Goal: Transaction & Acquisition: Purchase product/service

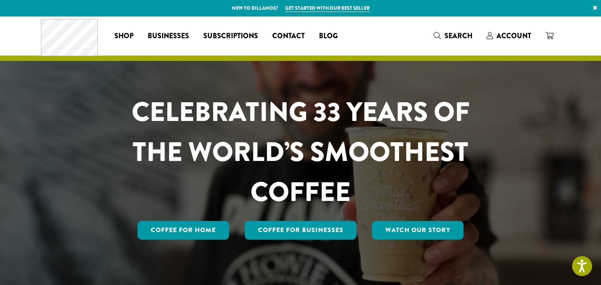
click at [128, 26] on div "Coffee All Coffees Best Sellers Blends Single Origins Dillanos Limited Organic …" at bounding box center [193, 35] width 304 height 37
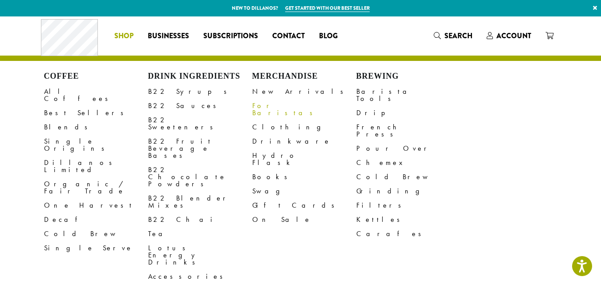
click at [271, 107] on link "For Baristas" at bounding box center [304, 109] width 104 height 21
click at [267, 121] on link "Clothing" at bounding box center [304, 127] width 104 height 14
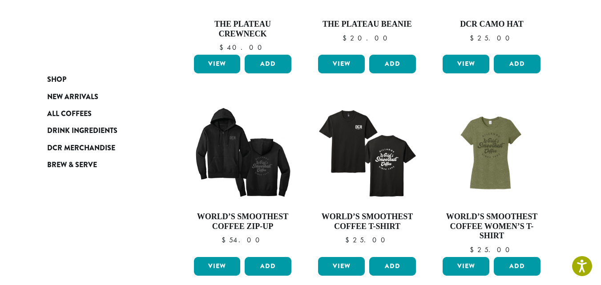
scroll to position [667, 0]
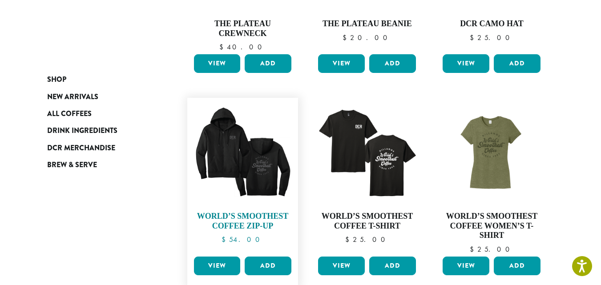
click at [225, 164] on img at bounding box center [242, 153] width 102 height 102
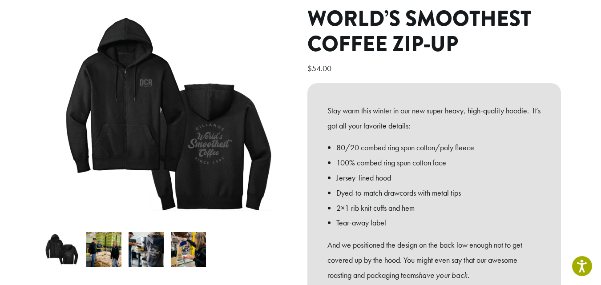
scroll to position [89, 0]
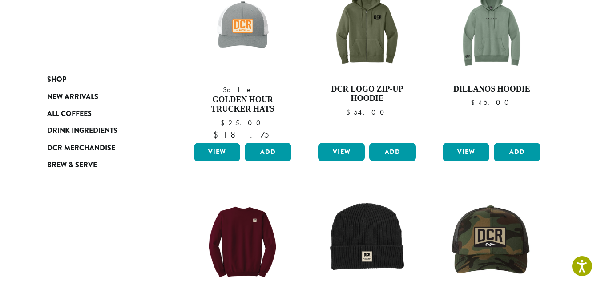
scroll to position [266, 0]
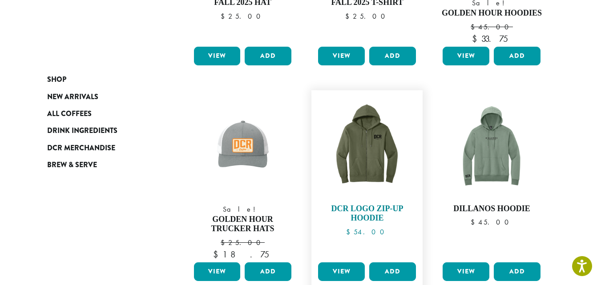
click at [380, 145] on img at bounding box center [367, 146] width 102 height 102
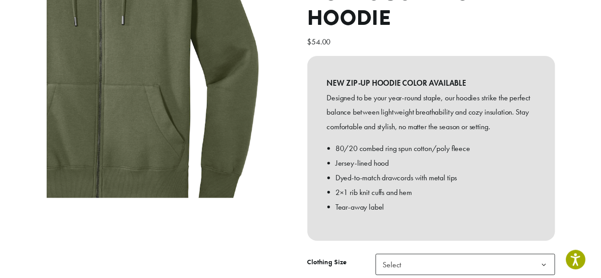
scroll to position [222, 0]
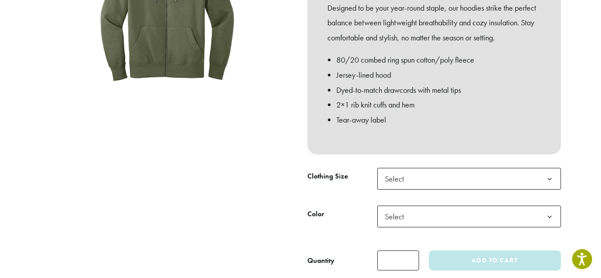
click at [491, 168] on span "Select" at bounding box center [469, 179] width 184 height 22
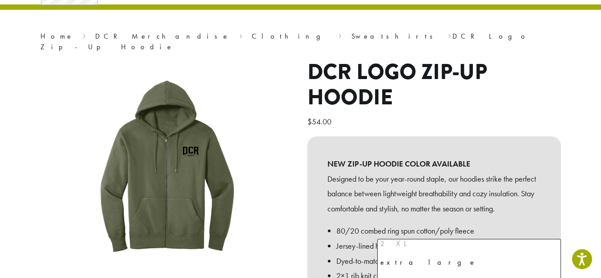
scroll to position [0, 0]
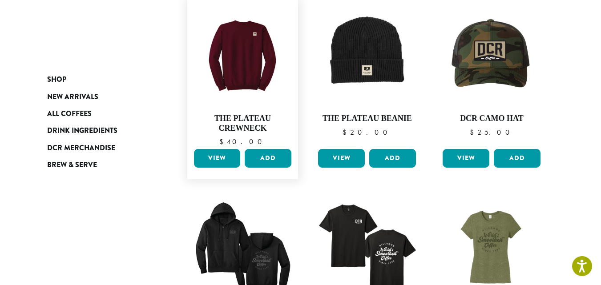
scroll to position [578, 0]
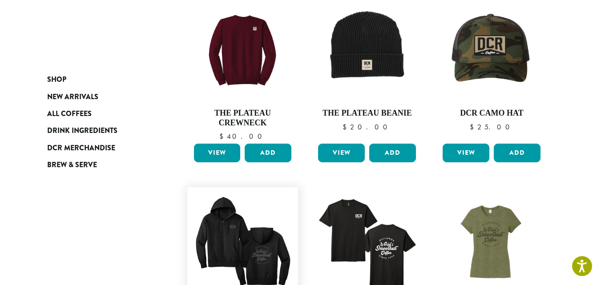
click at [269, 231] on img at bounding box center [242, 243] width 102 height 102
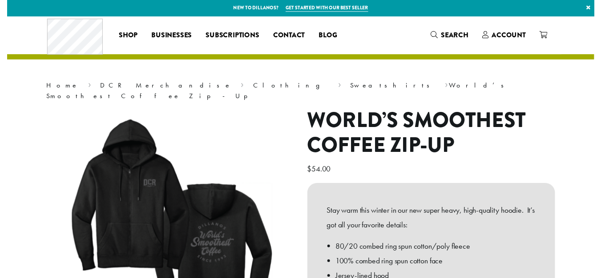
scroll to position [311, 0]
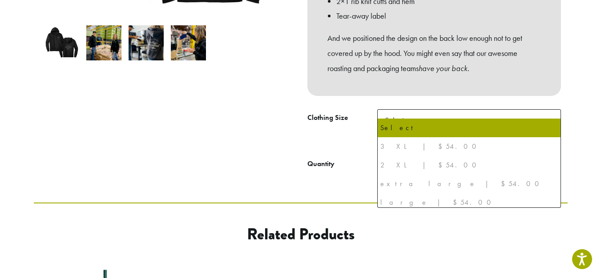
click at [512, 110] on span "Select" at bounding box center [469, 120] width 184 height 22
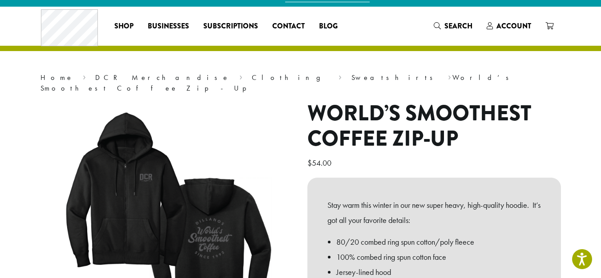
scroll to position [0, 0]
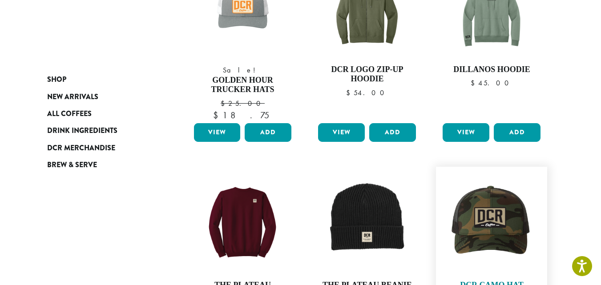
scroll to position [355, 0]
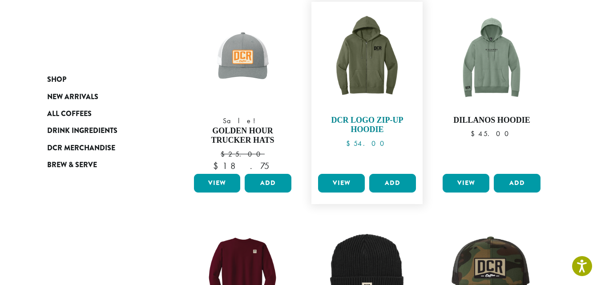
click at [383, 63] on img at bounding box center [367, 57] width 102 height 102
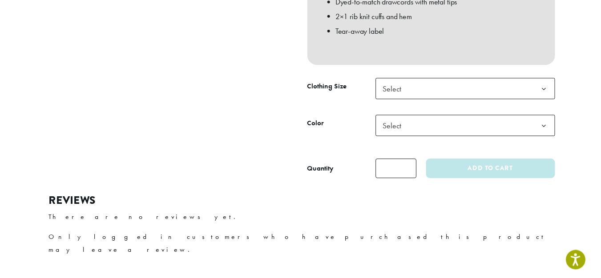
scroll to position [311, 0]
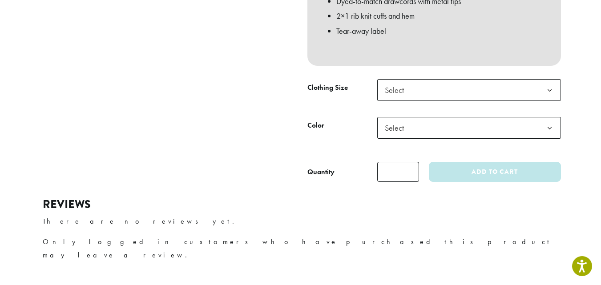
click at [429, 85] on span "Select" at bounding box center [469, 90] width 184 height 22
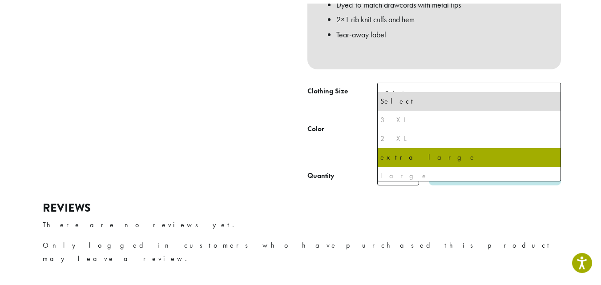
scroll to position [42, 0]
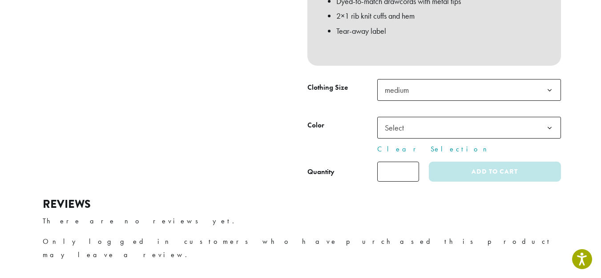
click at [469, 117] on span "Select" at bounding box center [469, 128] width 184 height 22
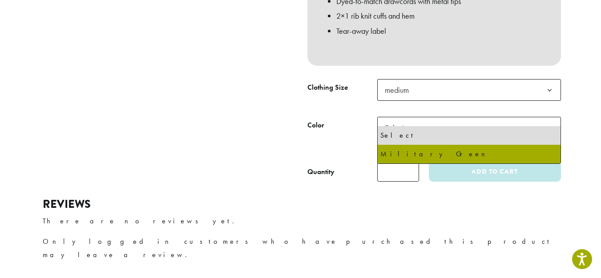
select select "******"
select select "**********"
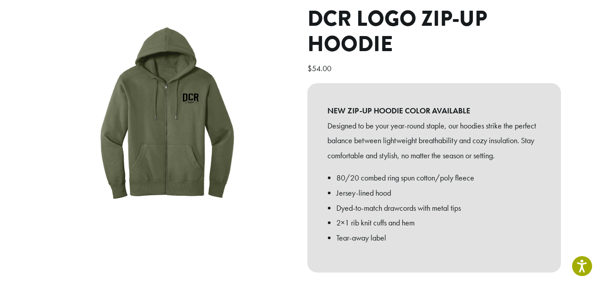
scroll to position [89, 0]
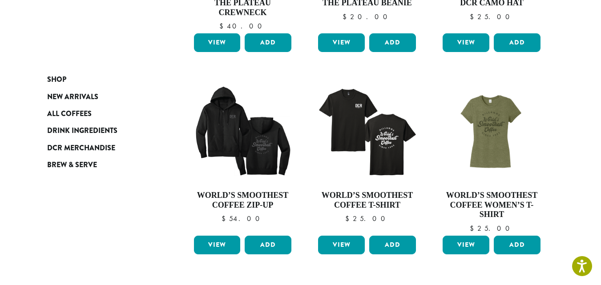
scroll to position [710, 0]
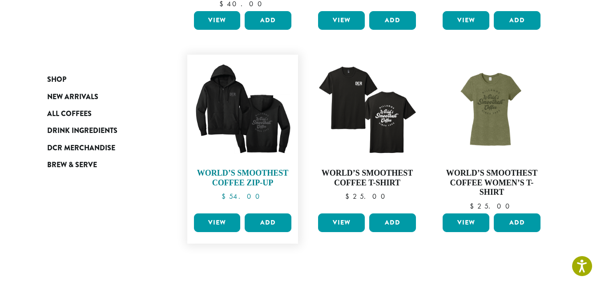
click at [269, 117] on img at bounding box center [242, 110] width 102 height 102
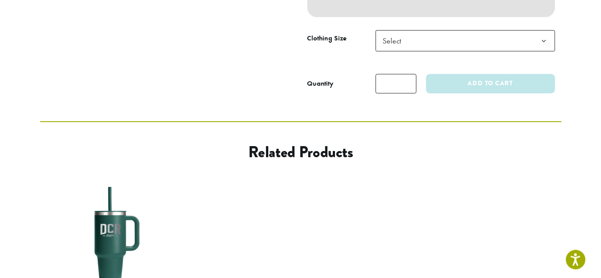
scroll to position [267, 0]
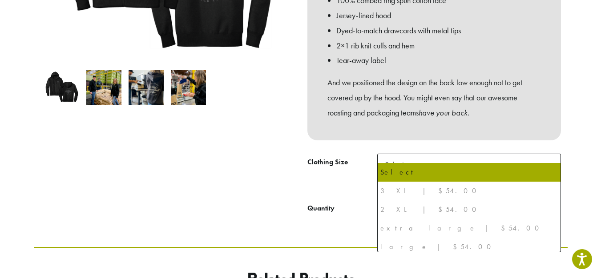
click at [482, 156] on span "Select" at bounding box center [469, 165] width 184 height 22
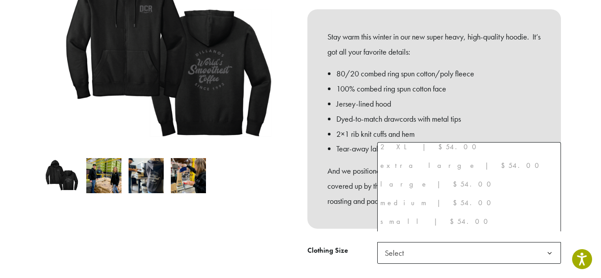
scroll to position [0, 0]
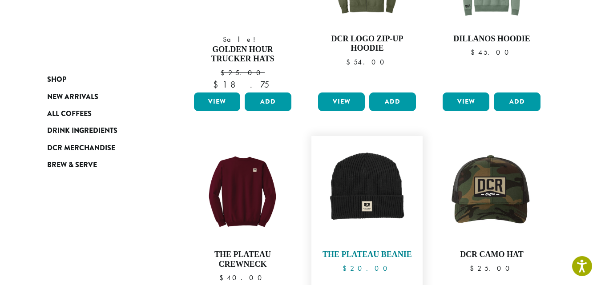
scroll to position [354, 0]
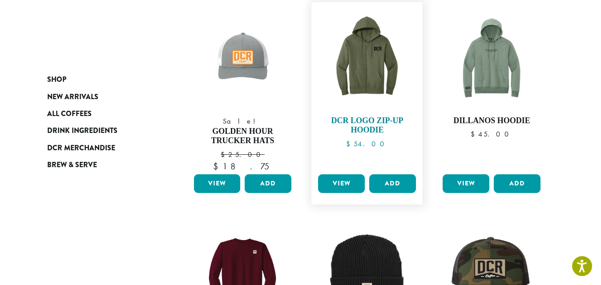
click at [378, 70] on img at bounding box center [367, 58] width 102 height 102
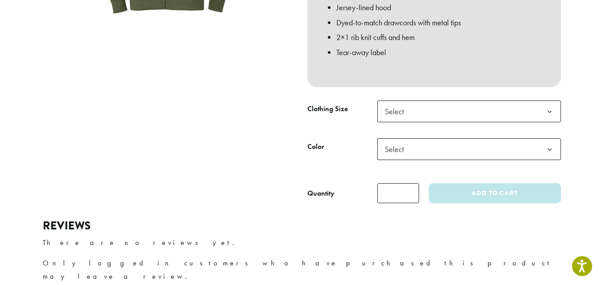
scroll to position [311, 0]
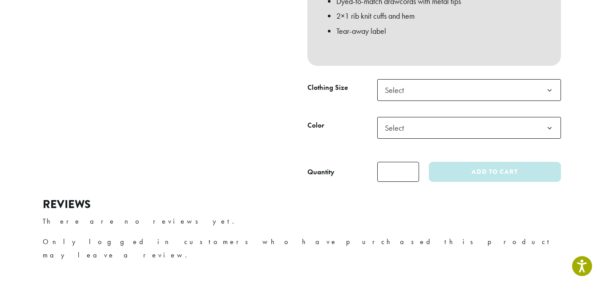
click at [454, 79] on span "Select" at bounding box center [469, 90] width 184 height 22
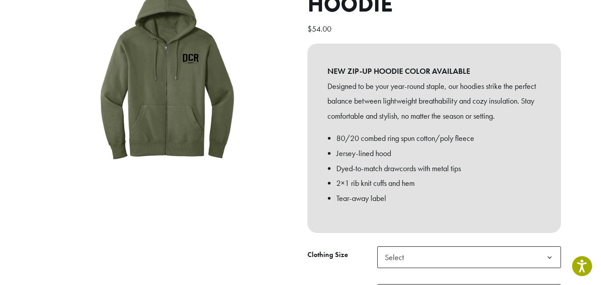
scroll to position [178, 0]
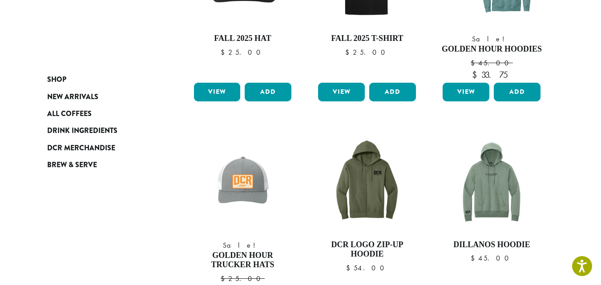
scroll to position [275, 0]
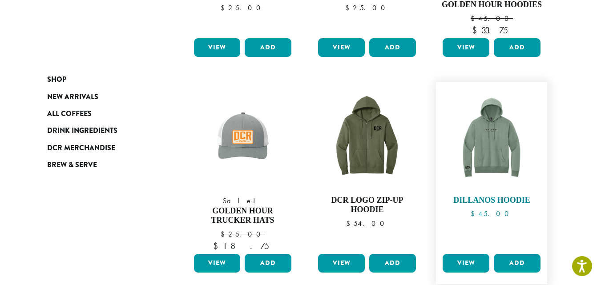
click at [501, 142] on img at bounding box center [491, 137] width 102 height 102
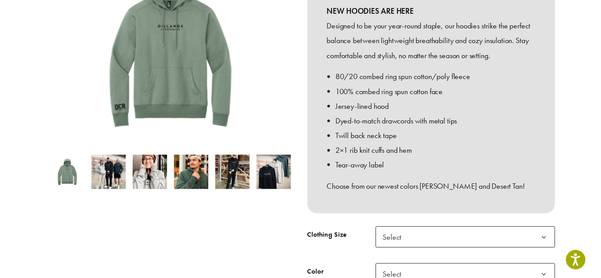
scroll to position [267, 0]
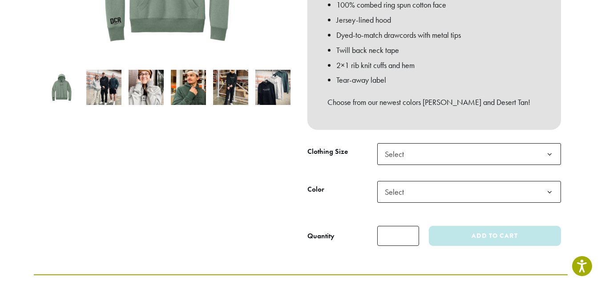
click at [441, 143] on span "Select" at bounding box center [469, 154] width 184 height 22
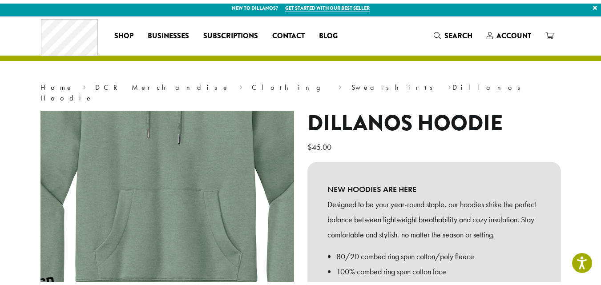
scroll to position [0, 0]
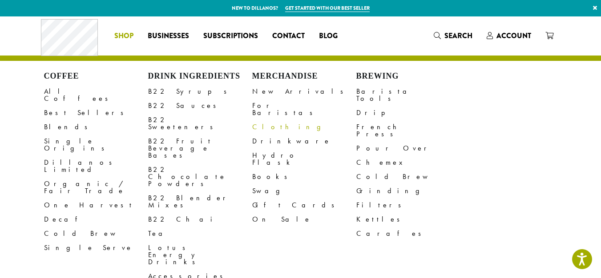
click at [263, 120] on link "Clothing" at bounding box center [304, 127] width 104 height 14
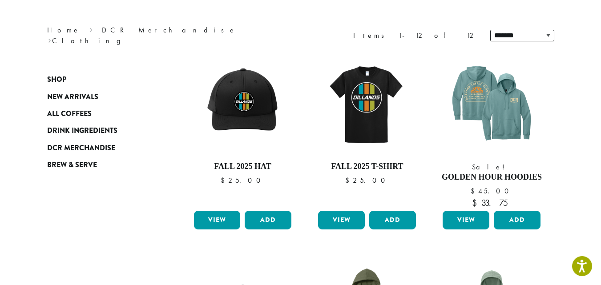
scroll to position [89, 0]
